Goal: Task Accomplishment & Management: Use online tool/utility

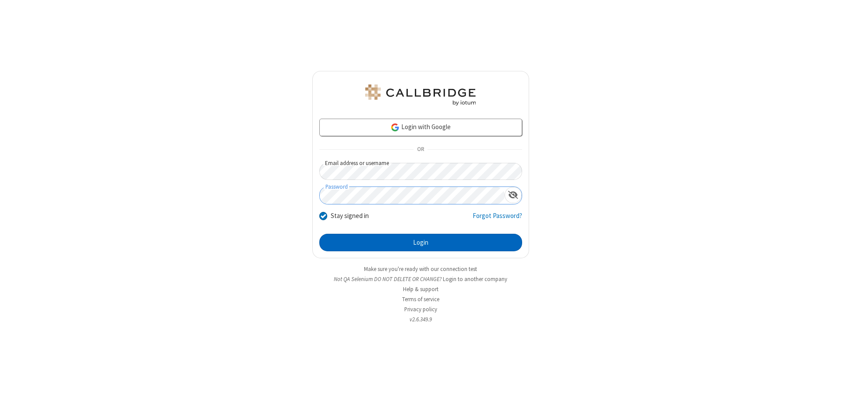
click at [420, 243] on button "Login" at bounding box center [420, 243] width 203 height 18
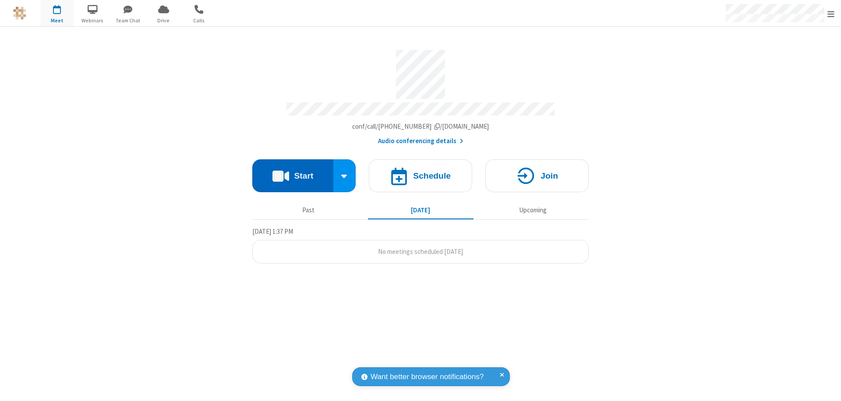
click at [293, 172] on button "Start" at bounding box center [292, 175] width 81 height 33
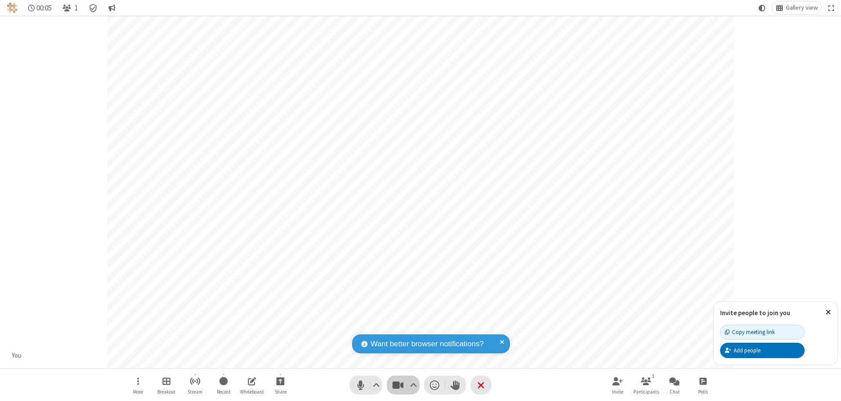
click at [398, 385] on span "Stop video (⌘+Shift+V)" at bounding box center [397, 385] width 13 height 13
click at [398, 385] on span "Start video (⌘+Shift+V)" at bounding box center [397, 385] width 13 height 13
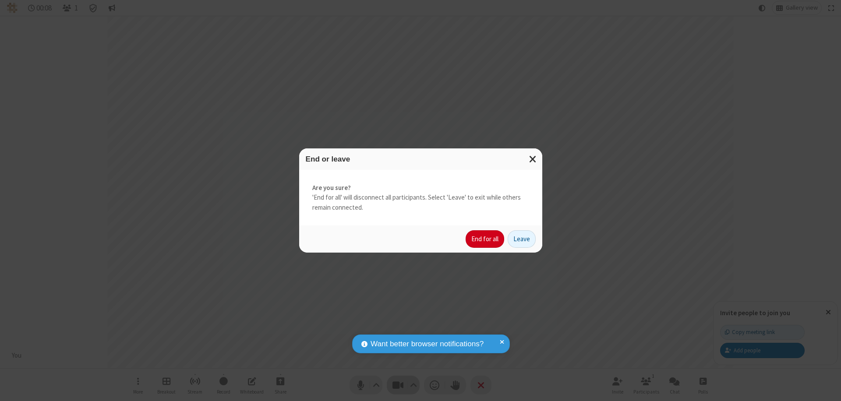
click at [485, 239] on button "End for all" at bounding box center [484, 239] width 39 height 18
